Goal: Task Accomplishment & Management: Manage account settings

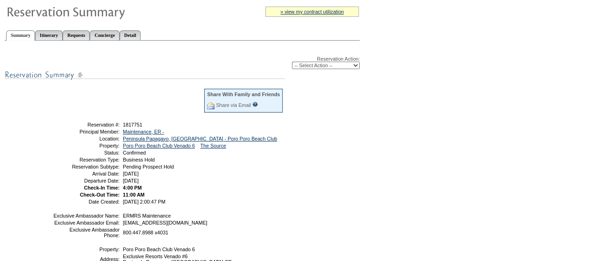
scroll to position [124, 0]
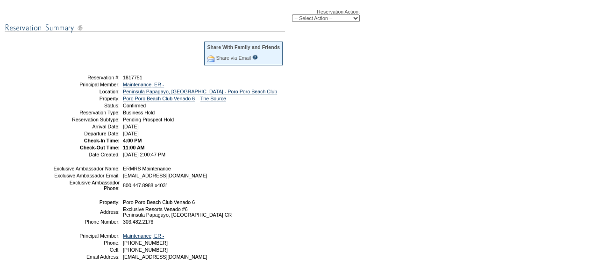
click at [341, 19] on select "-- Select Action -- Modify Reservation Dates Modify Reservation Cost Modify Occ…" at bounding box center [326, 17] width 68 height 7
select select "CancelRes"
click at [292, 14] on select "-- Select Action -- Modify Reservation Dates Modify Reservation Cost Modify Occ…" at bounding box center [326, 17] width 68 height 7
click at [390, 88] on form "Follow Us ::" at bounding box center [295, 104] width 591 height 456
